Goal: Task Accomplishment & Management: Use online tool/utility

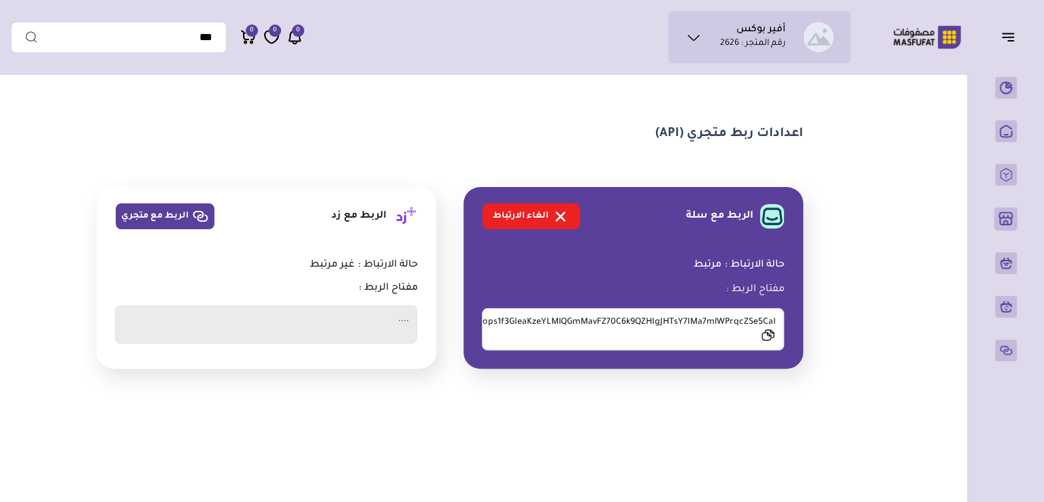
click at [771, 336] on icon at bounding box center [768, 335] width 14 height 13
